Goal: Task Accomplishment & Management: Use online tool/utility

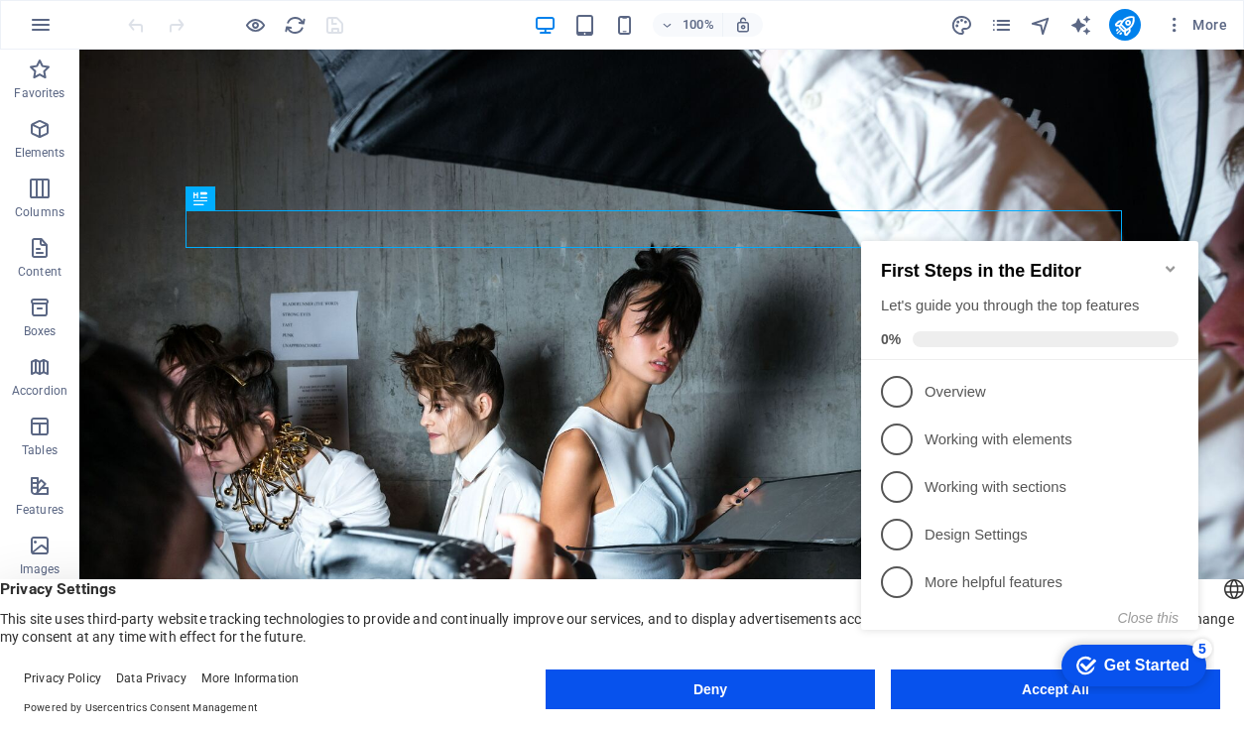
click at [1169, 266] on icon "Minimize checklist" at bounding box center [1170, 269] width 9 height 6
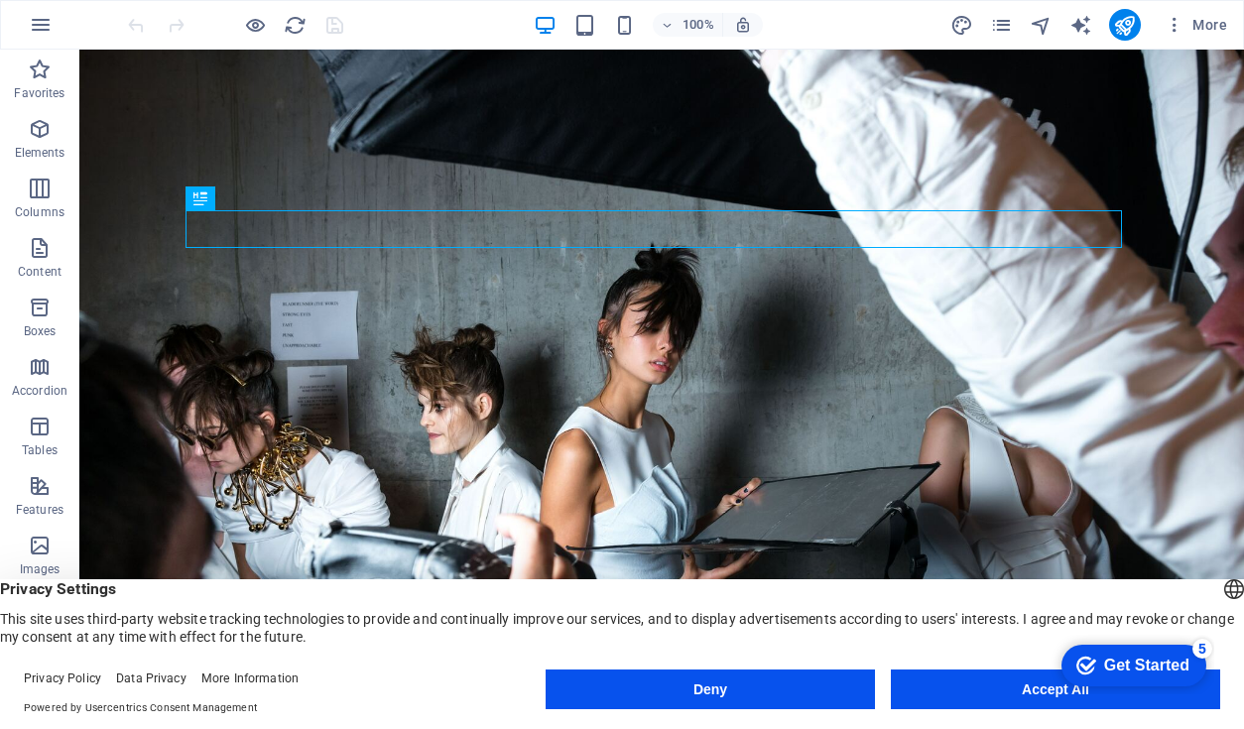
click at [786, 685] on button "Deny" at bounding box center [710, 690] width 329 height 40
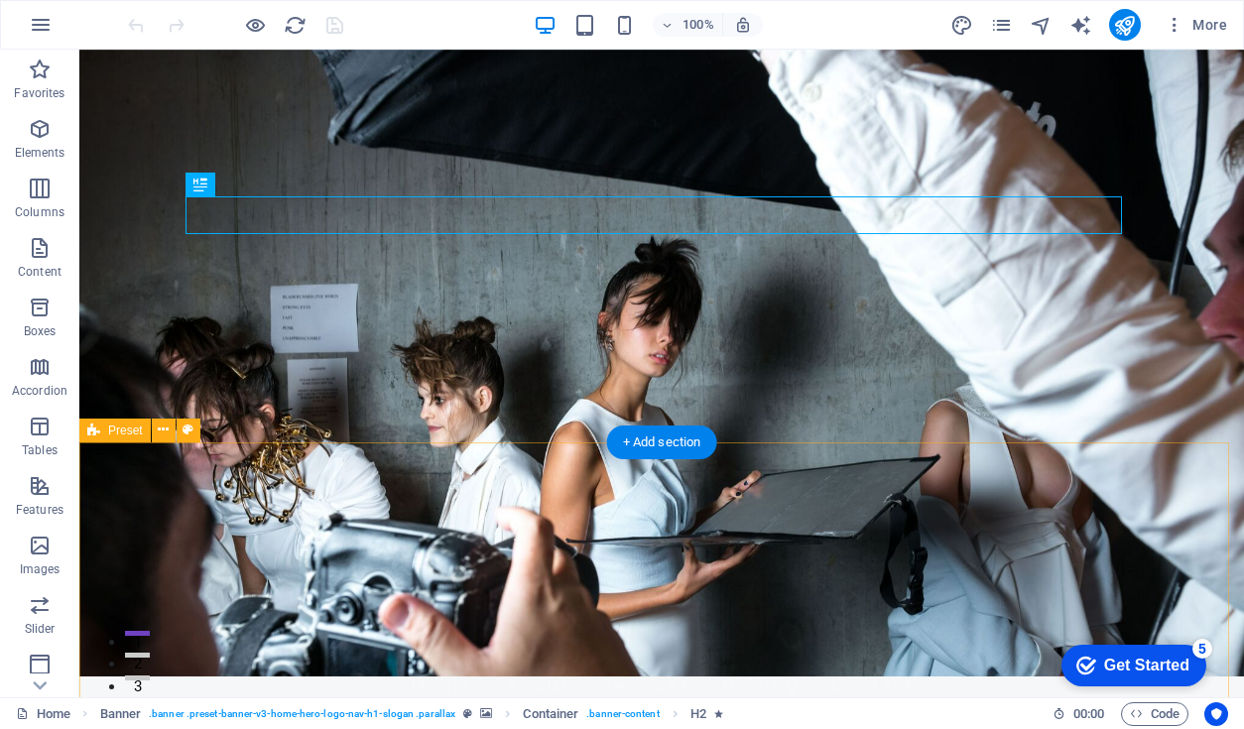
scroll to position [13, 0]
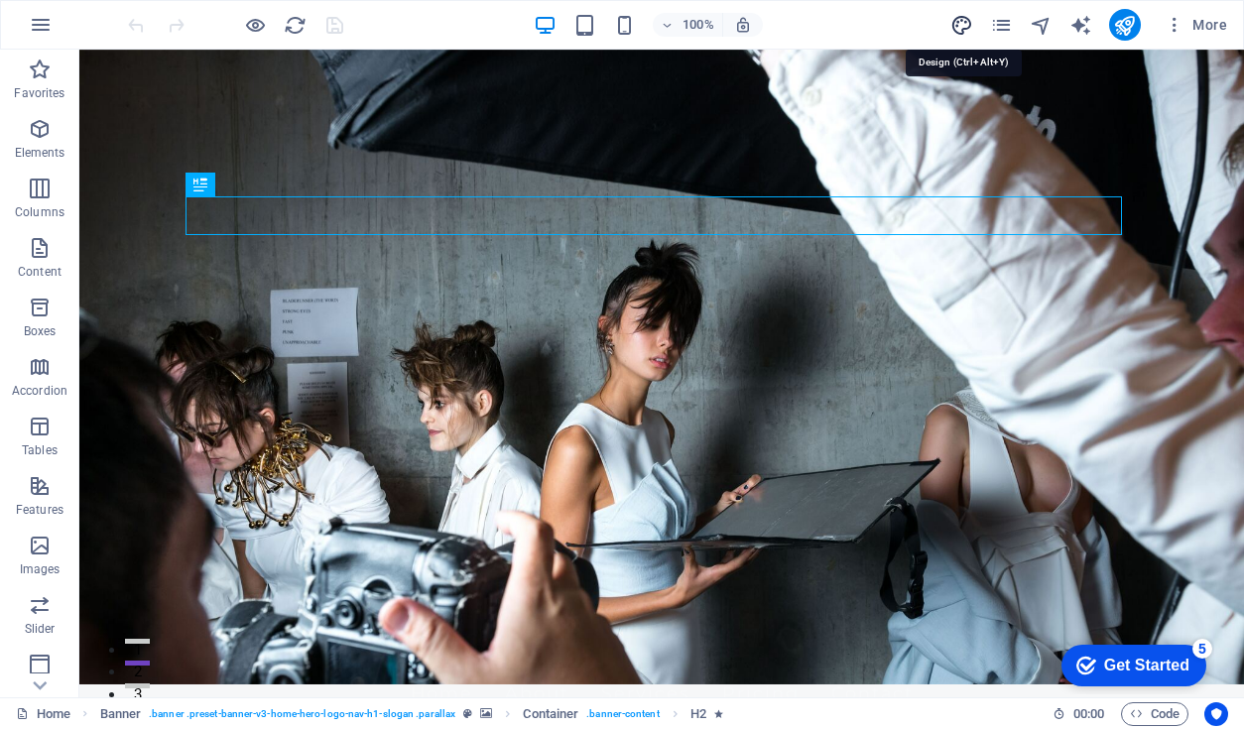
click at [958, 28] on icon "design" at bounding box center [961, 25] width 23 height 23
select select "px"
select select "200"
select select "px"
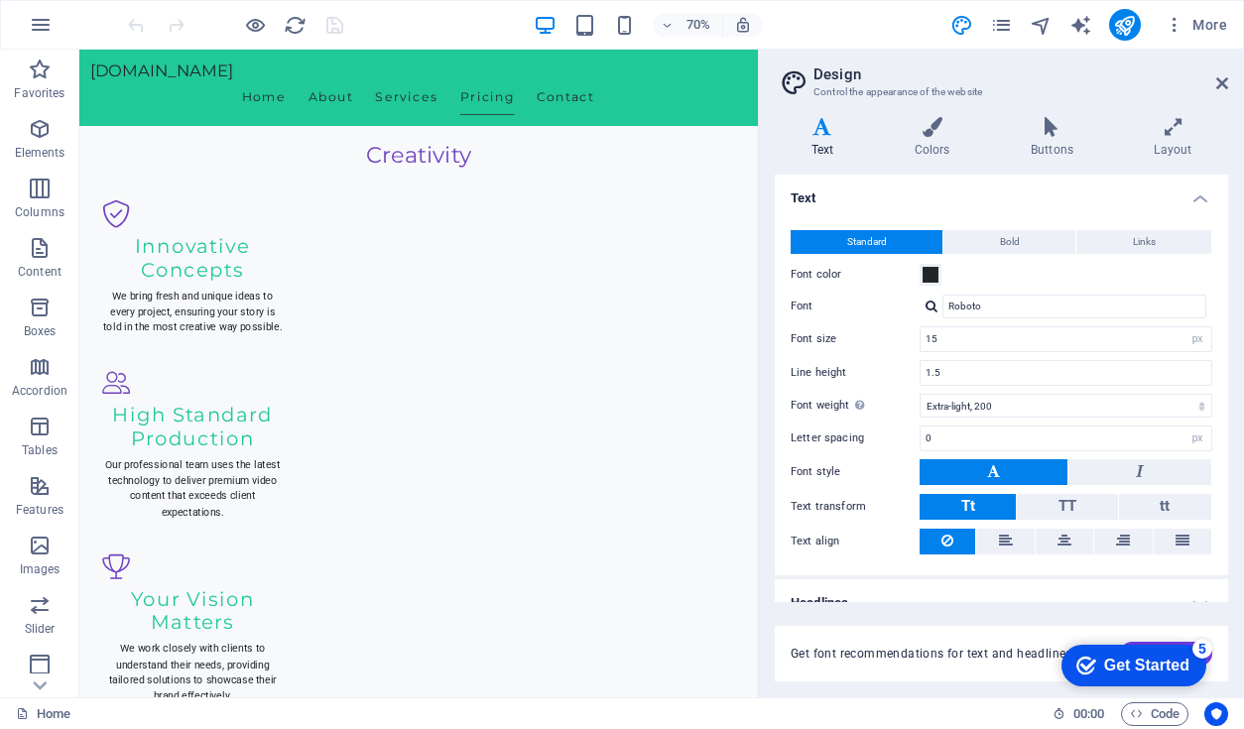
scroll to position [2118, 0]
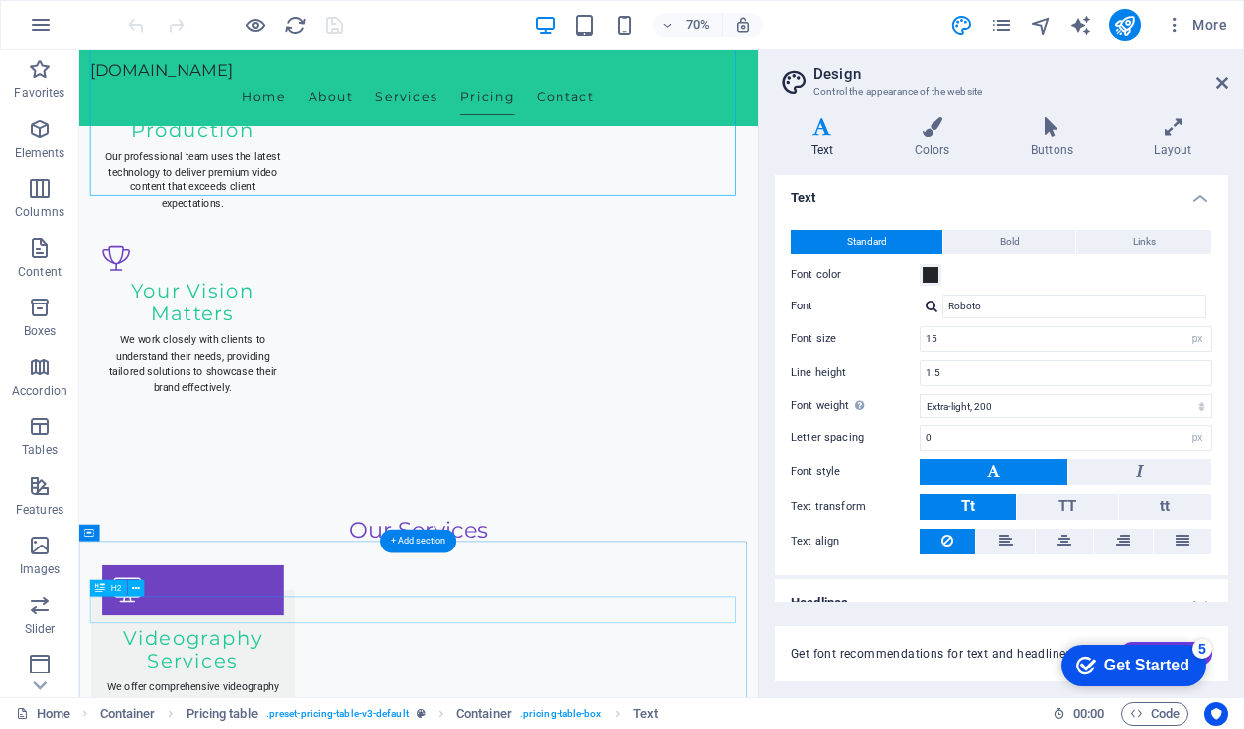
scroll to position [2585, 0]
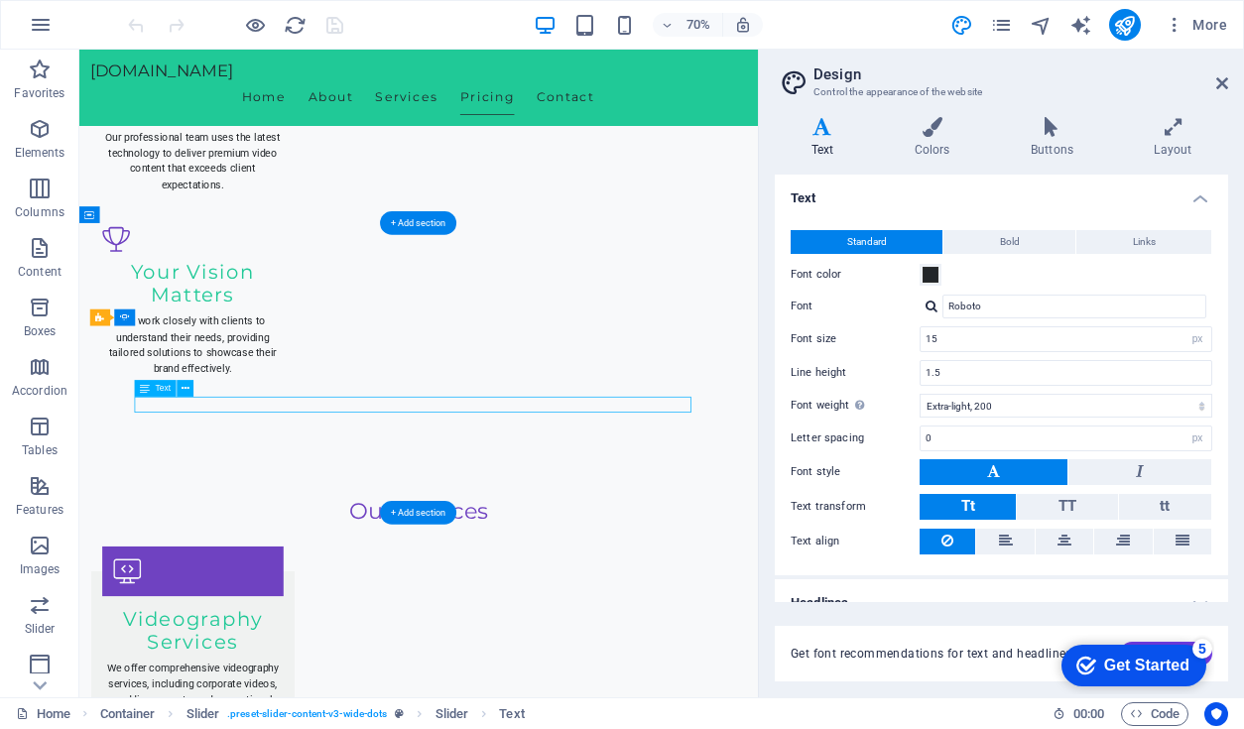
click at [167, 389] on span "Text" at bounding box center [163, 389] width 15 height 8
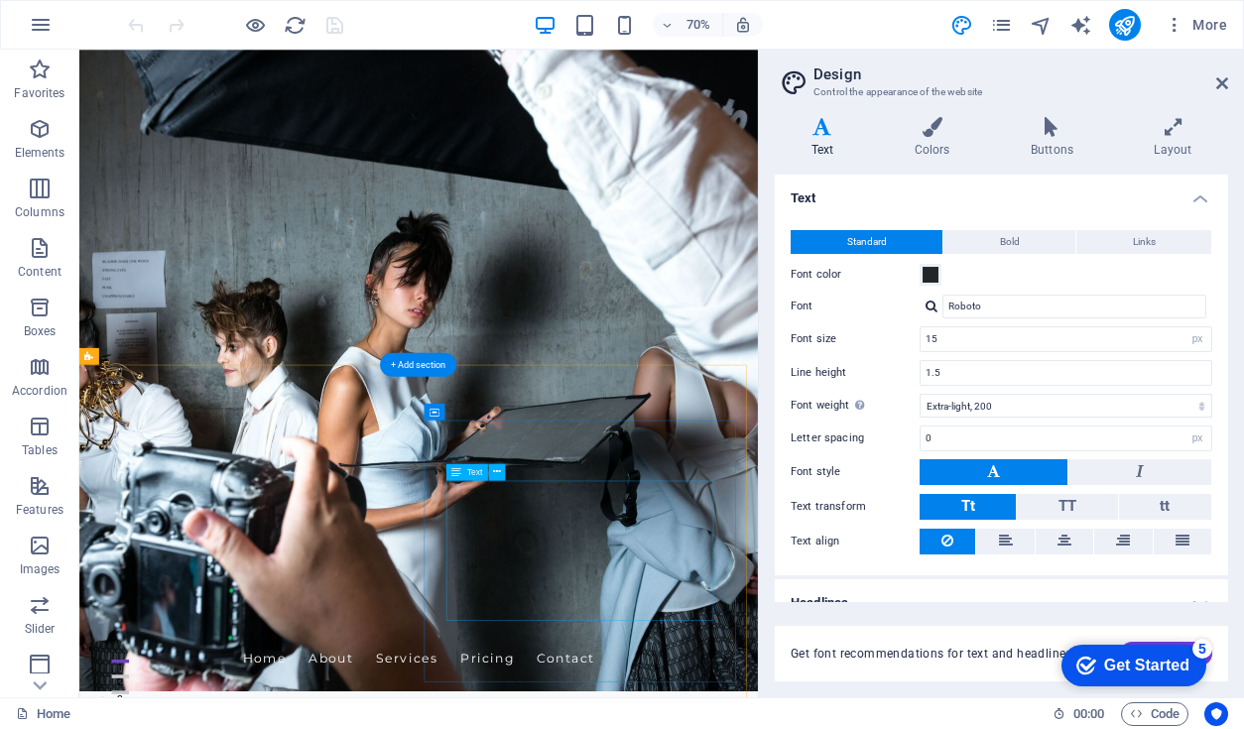
scroll to position [0, 0]
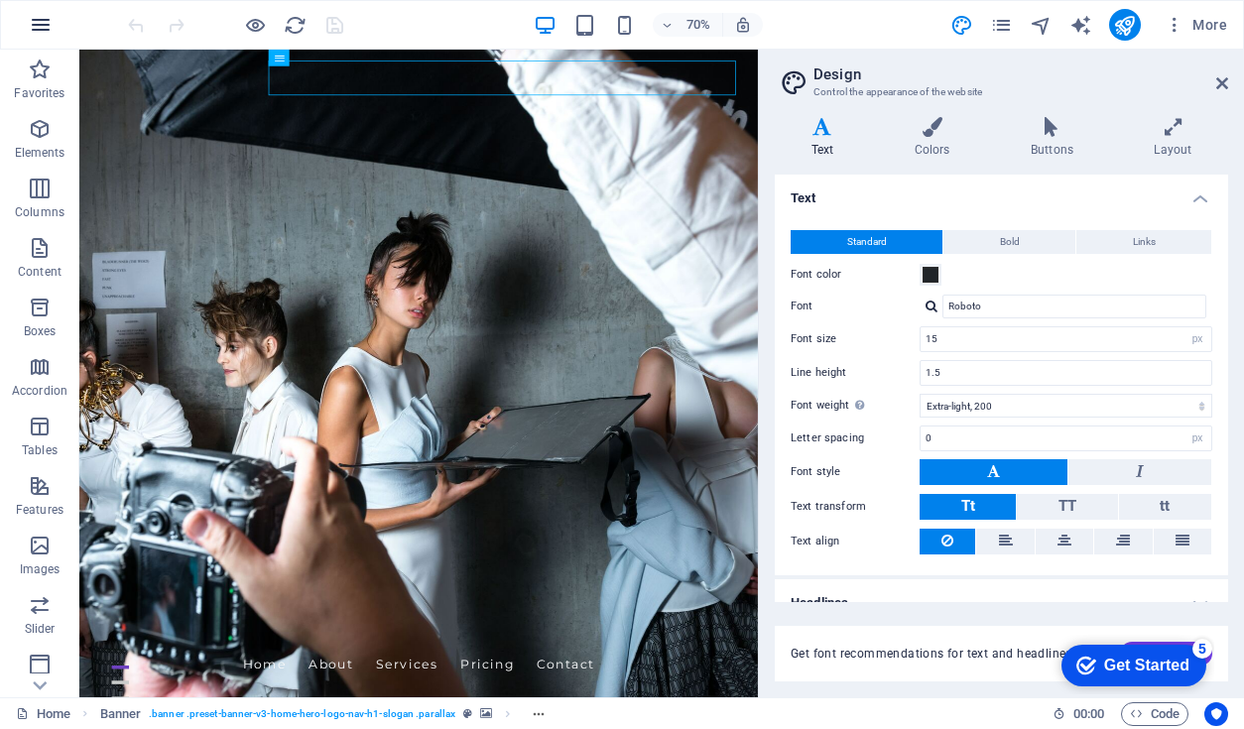
click at [37, 14] on icon "button" at bounding box center [41, 25] width 24 height 24
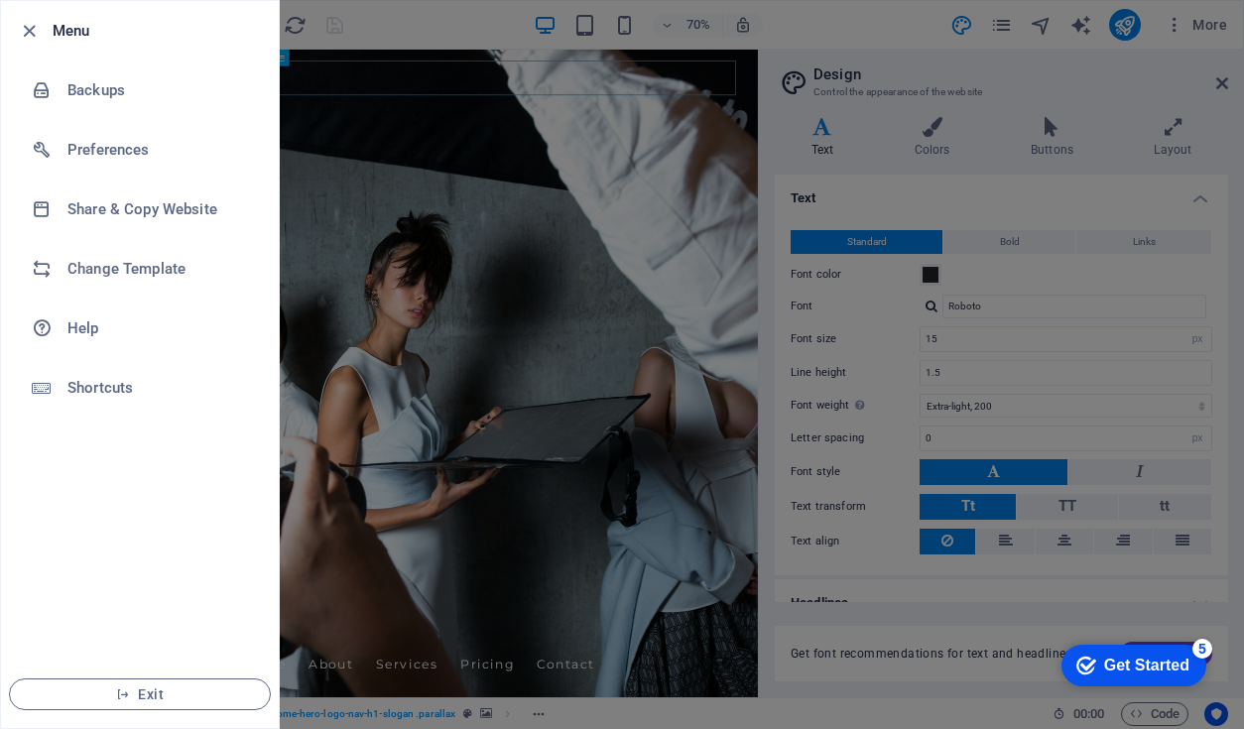
click at [552, 178] on div at bounding box center [622, 364] width 1244 height 729
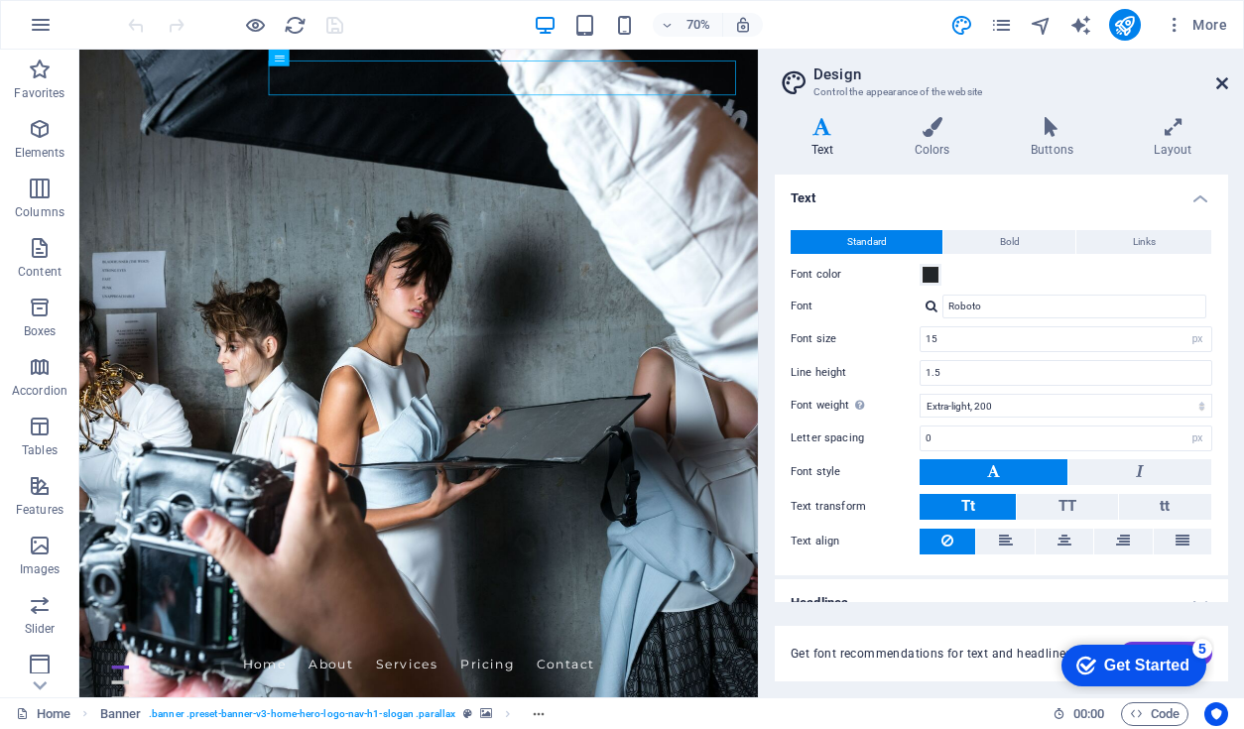
click at [1222, 77] on icon at bounding box center [1222, 83] width 12 height 16
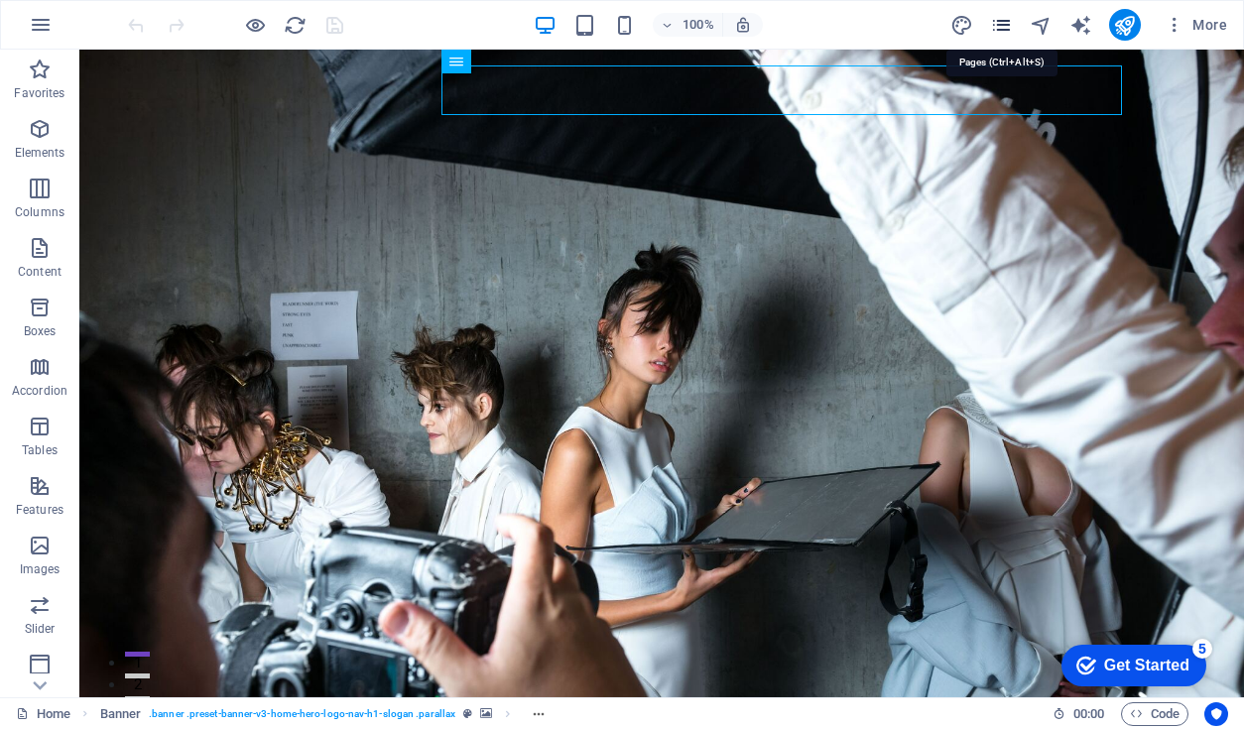
click at [1001, 23] on icon "pages" at bounding box center [1001, 25] width 23 height 23
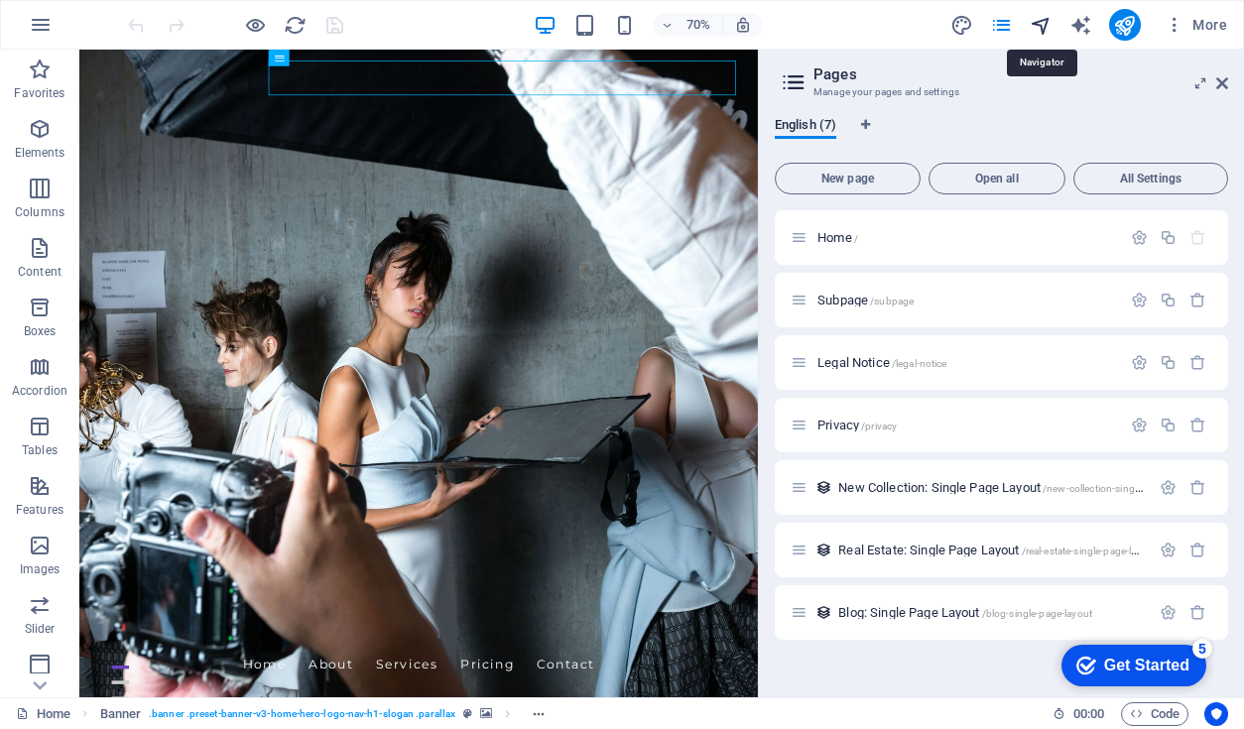
click at [1040, 28] on icon "navigator" at bounding box center [1041, 25] width 23 height 23
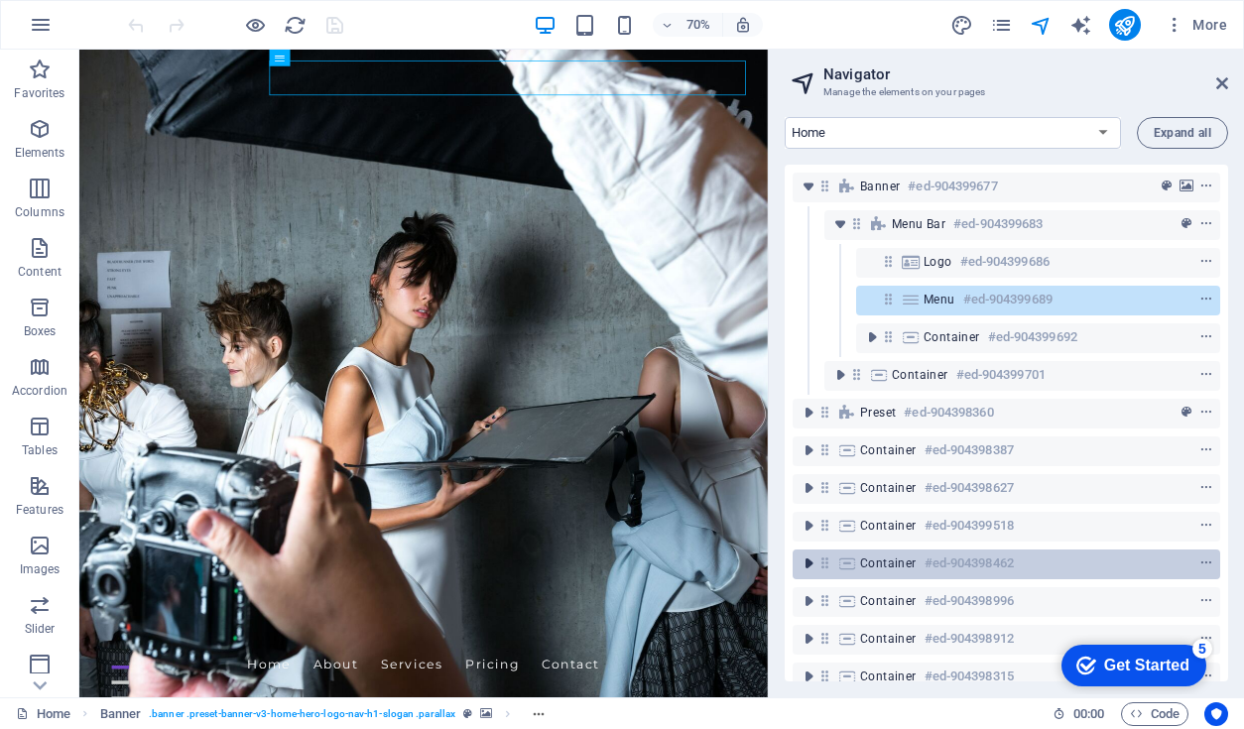
click at [811, 562] on icon "toggle-expand" at bounding box center [809, 564] width 20 height 20
click at [807, 566] on icon "toggle-expand" at bounding box center [809, 564] width 20 height 20
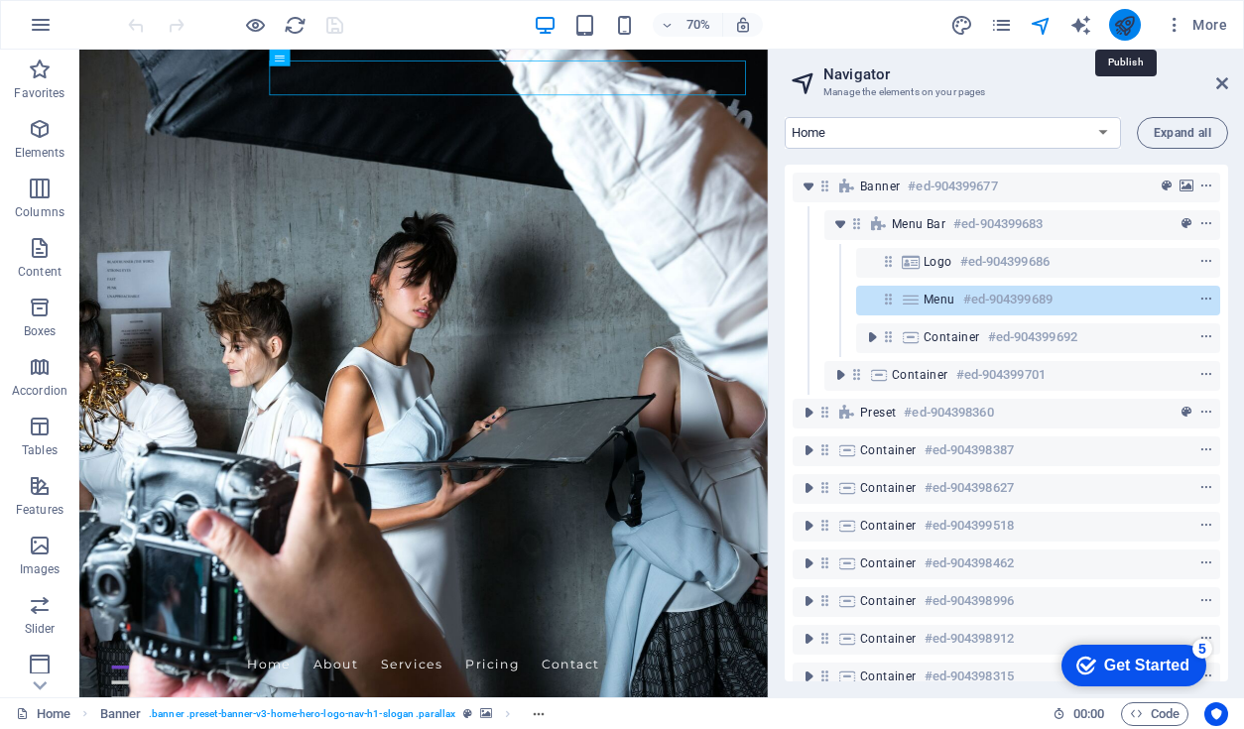
click at [1123, 15] on icon "publish" at bounding box center [1124, 25] width 23 height 23
